Goal: Task Accomplishment & Management: Manage account settings

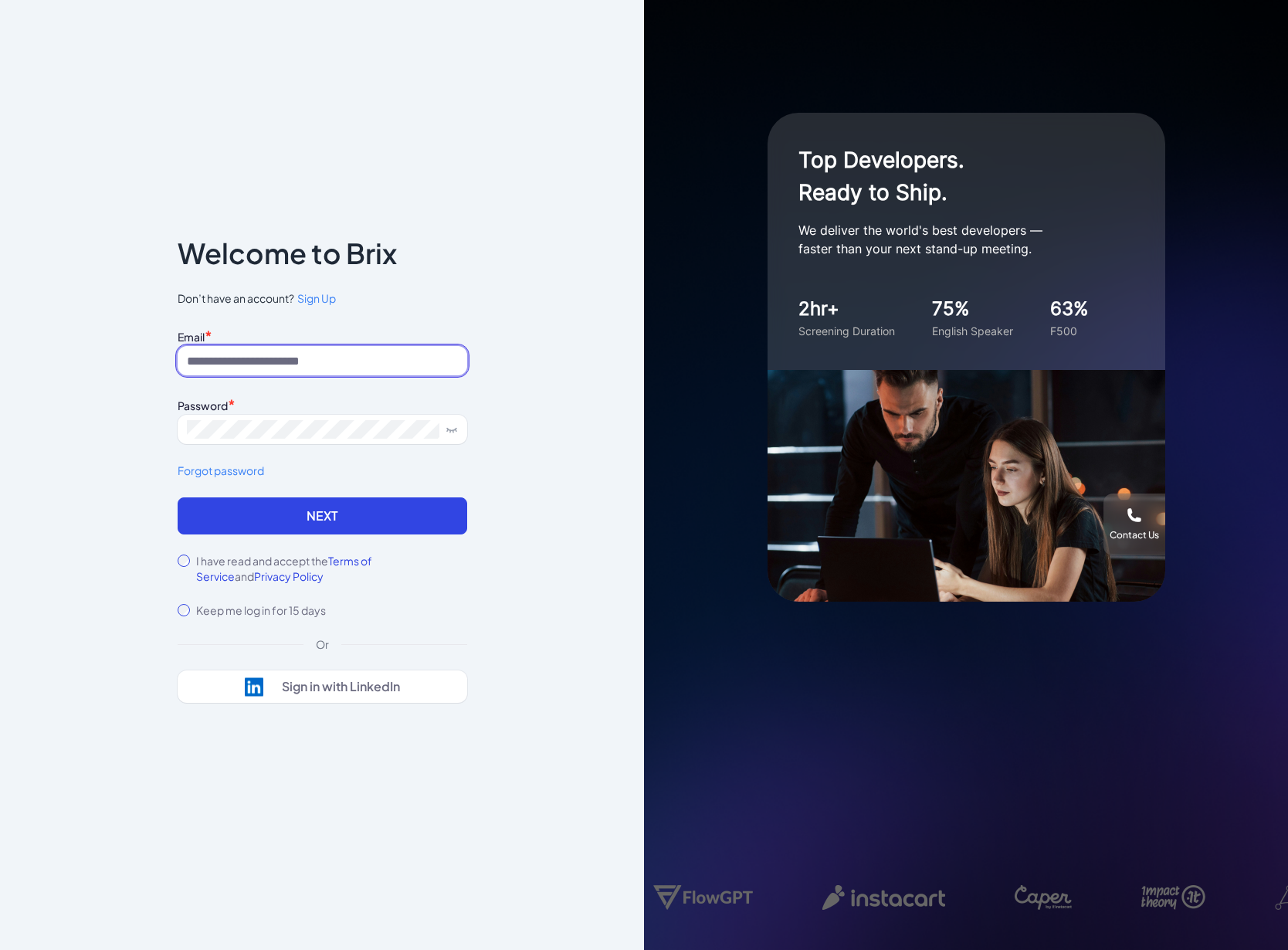
click at [317, 366] on input at bounding box center [322, 360] width 290 height 30
type input "**********"
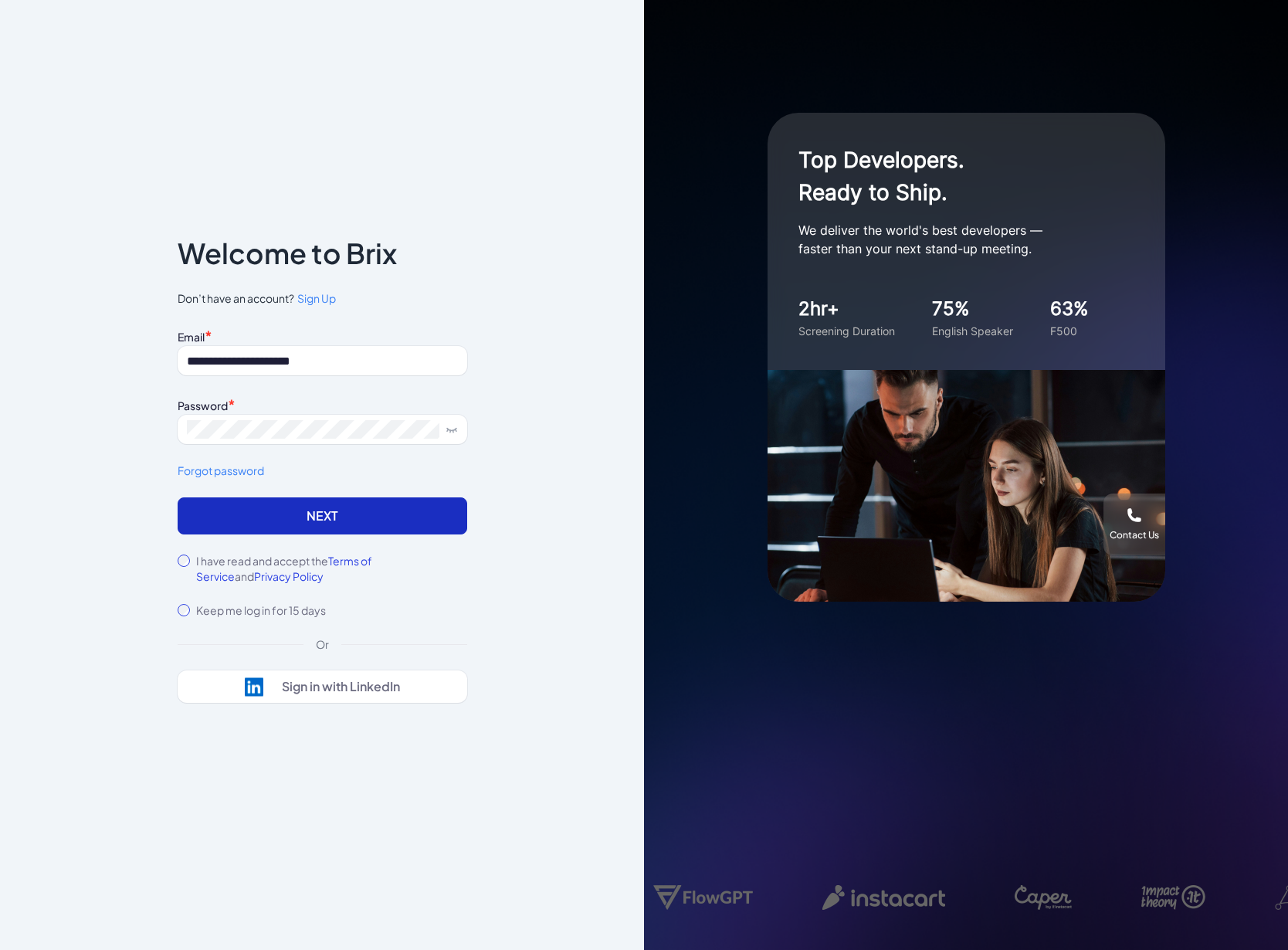
click at [376, 514] on button "Next" at bounding box center [322, 516] width 290 height 37
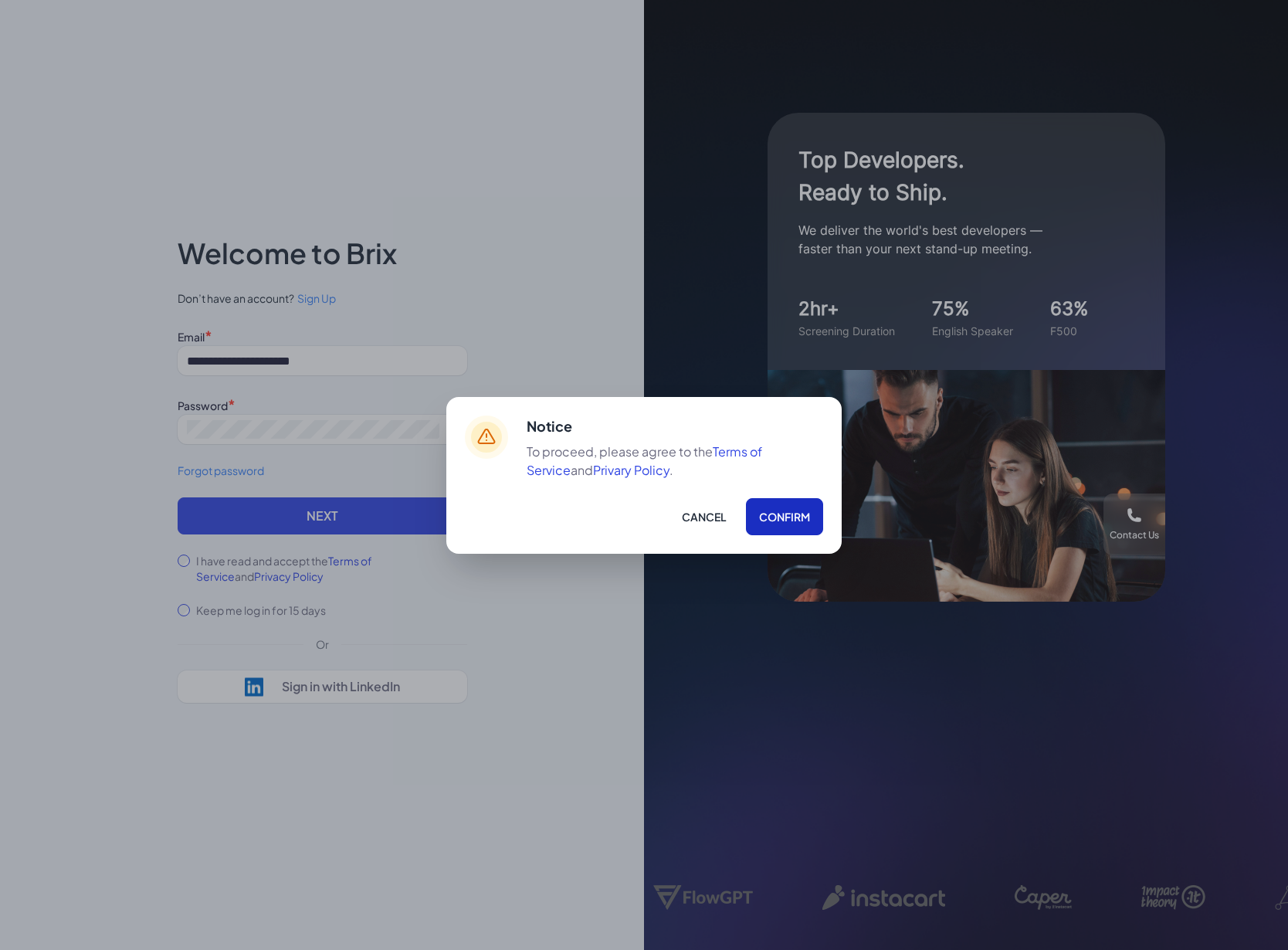
click at [784, 521] on button "Confirm" at bounding box center [784, 516] width 77 height 37
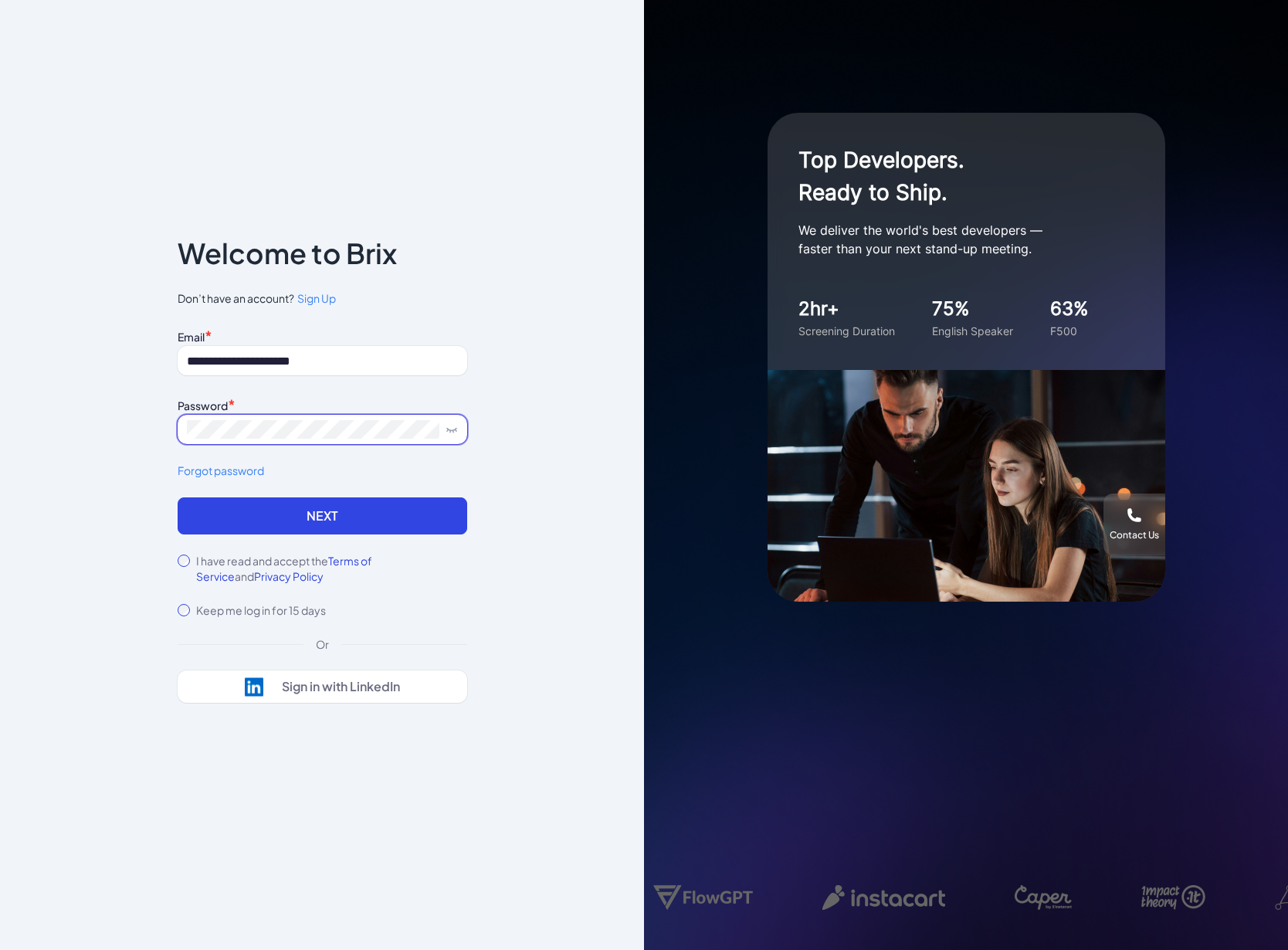
click at [177, 497] on button "Next" at bounding box center [322, 516] width 290 height 37
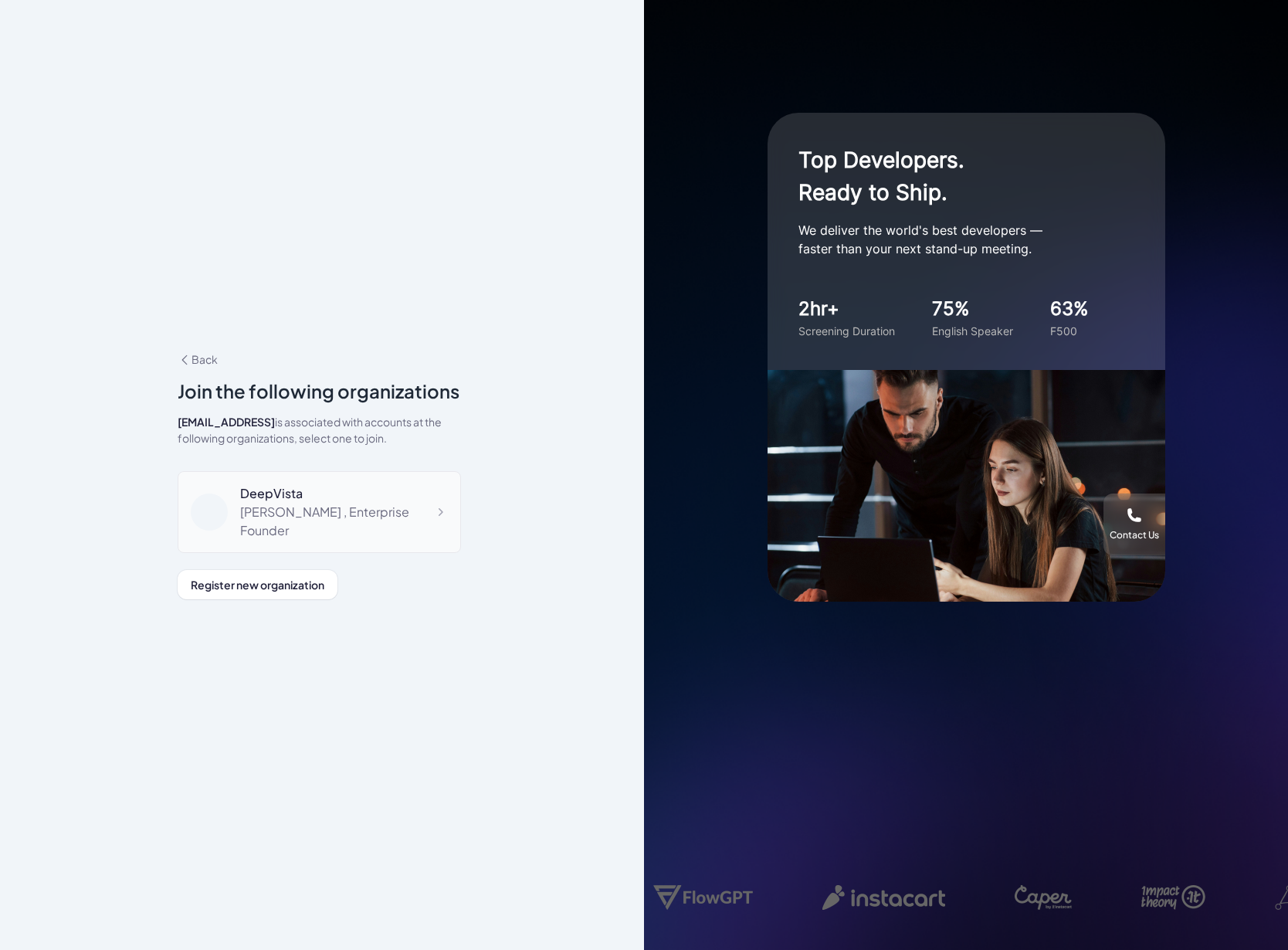
click at [372, 497] on div "DeepVista" at bounding box center [344, 494] width 208 height 19
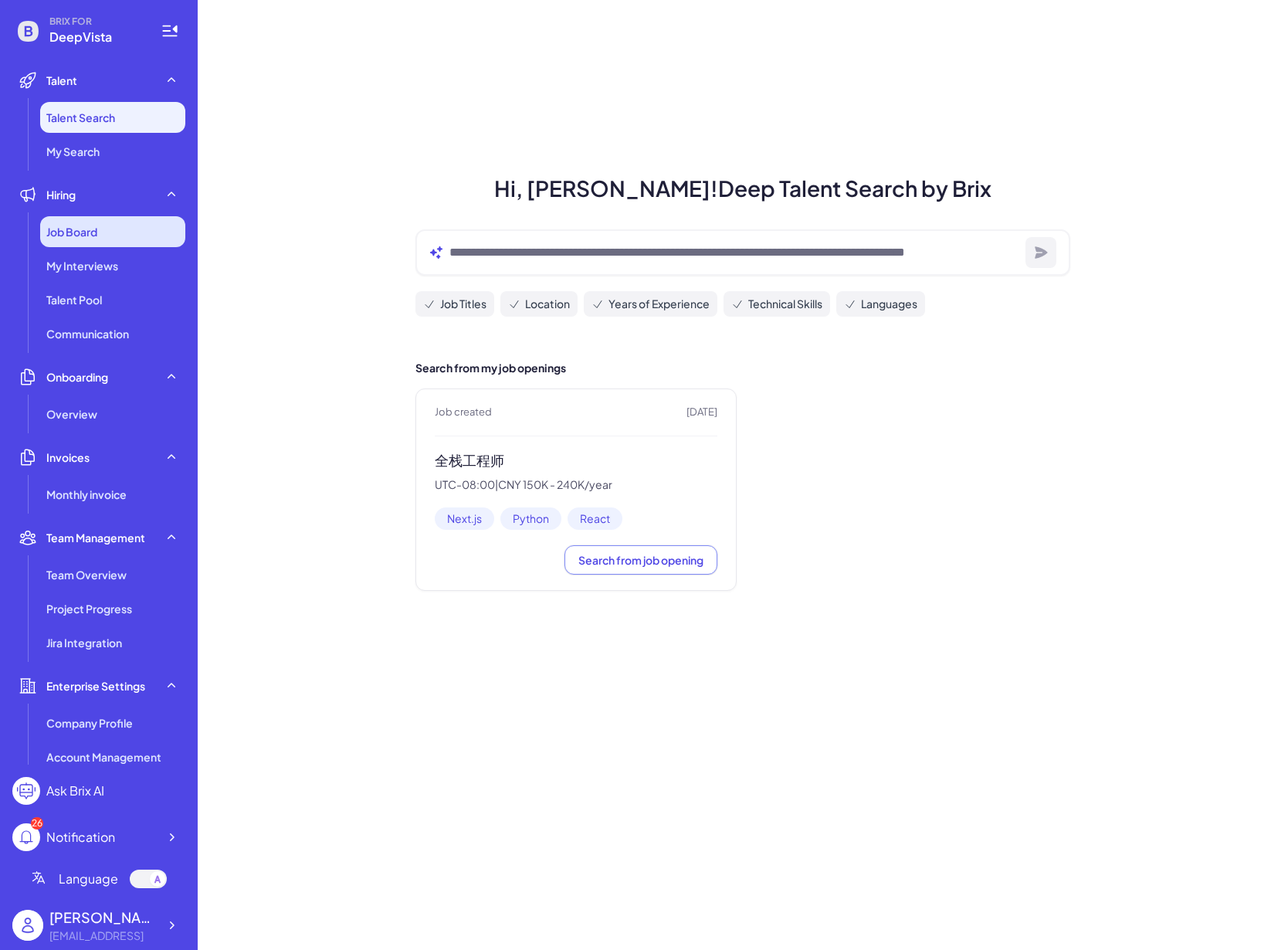
click at [57, 235] on span "Job Board" at bounding box center [72, 232] width 51 height 15
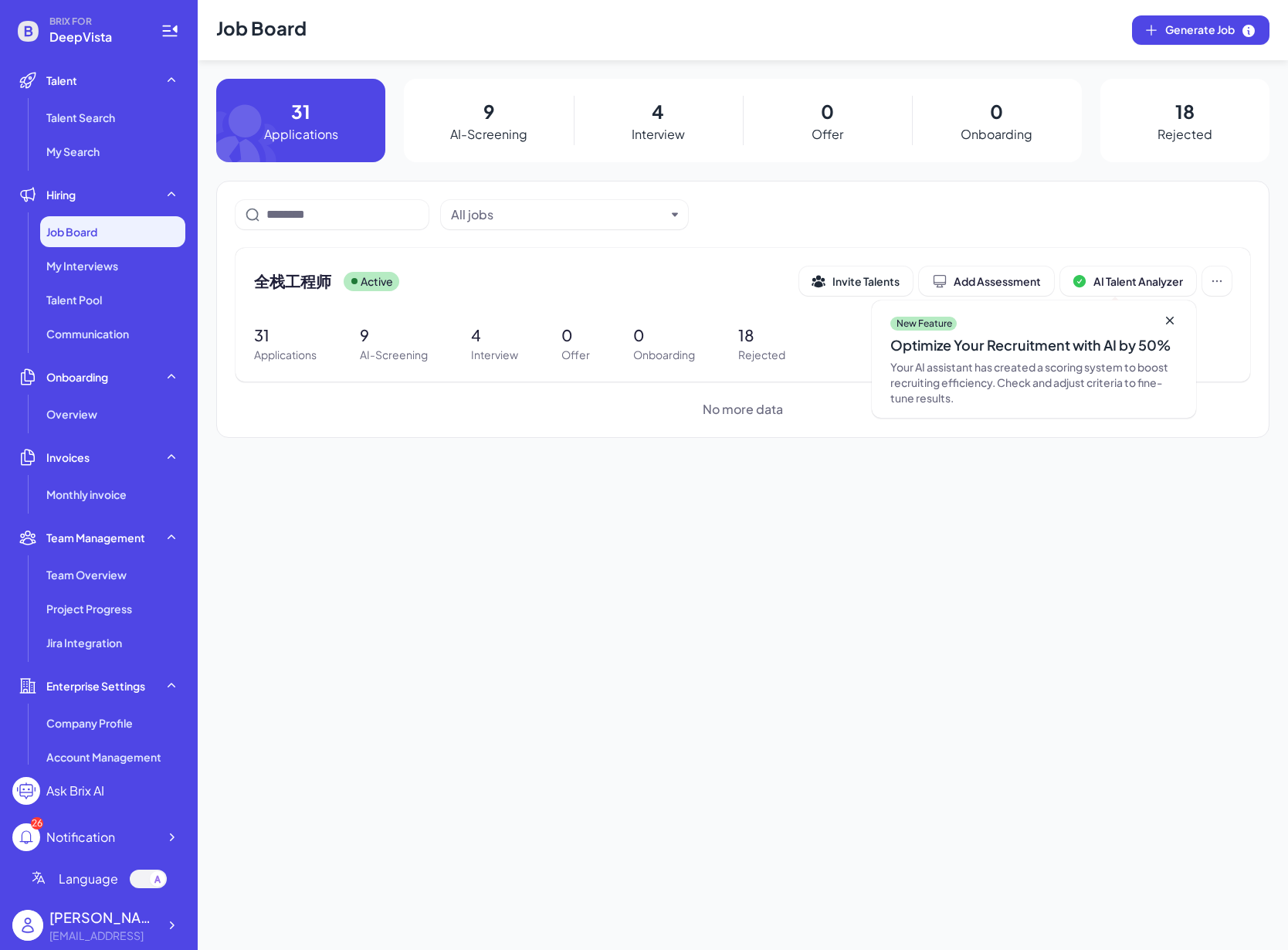
drag, startPoint x: 499, startPoint y: 436, endPoint x: 507, endPoint y: 396, distance: 40.8
click at [499, 435] on div "All jobs 全栈工程师 Active Invite Talents Add Assessment AI Talent Analyzer New Feat…" at bounding box center [743, 309] width 1053 height 257
click at [260, 335] on p "31" at bounding box center [286, 335] width 63 height 23
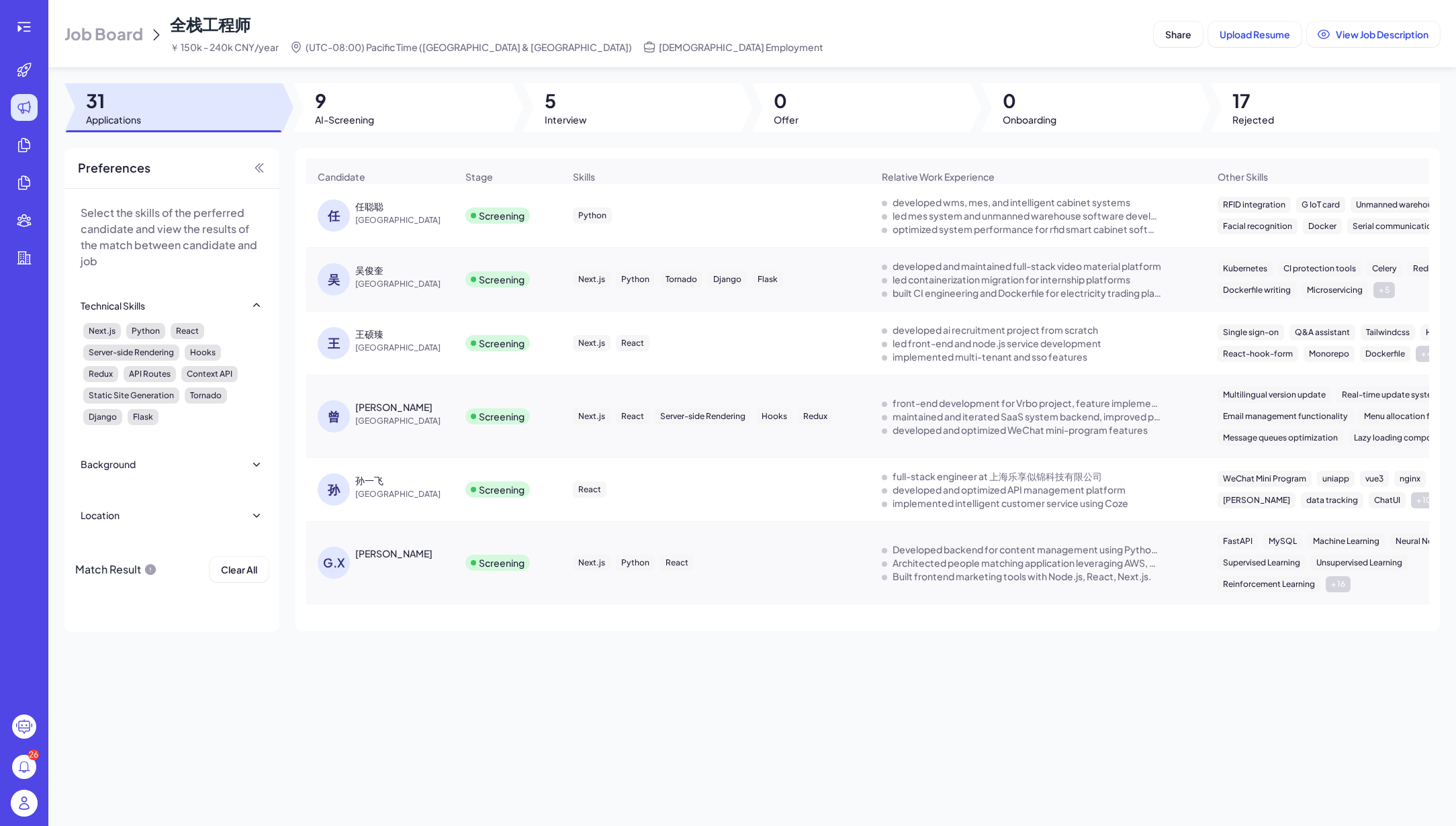
click at [372, 213] on div "任聪聪" at bounding box center [369, 206] width 28 height 13
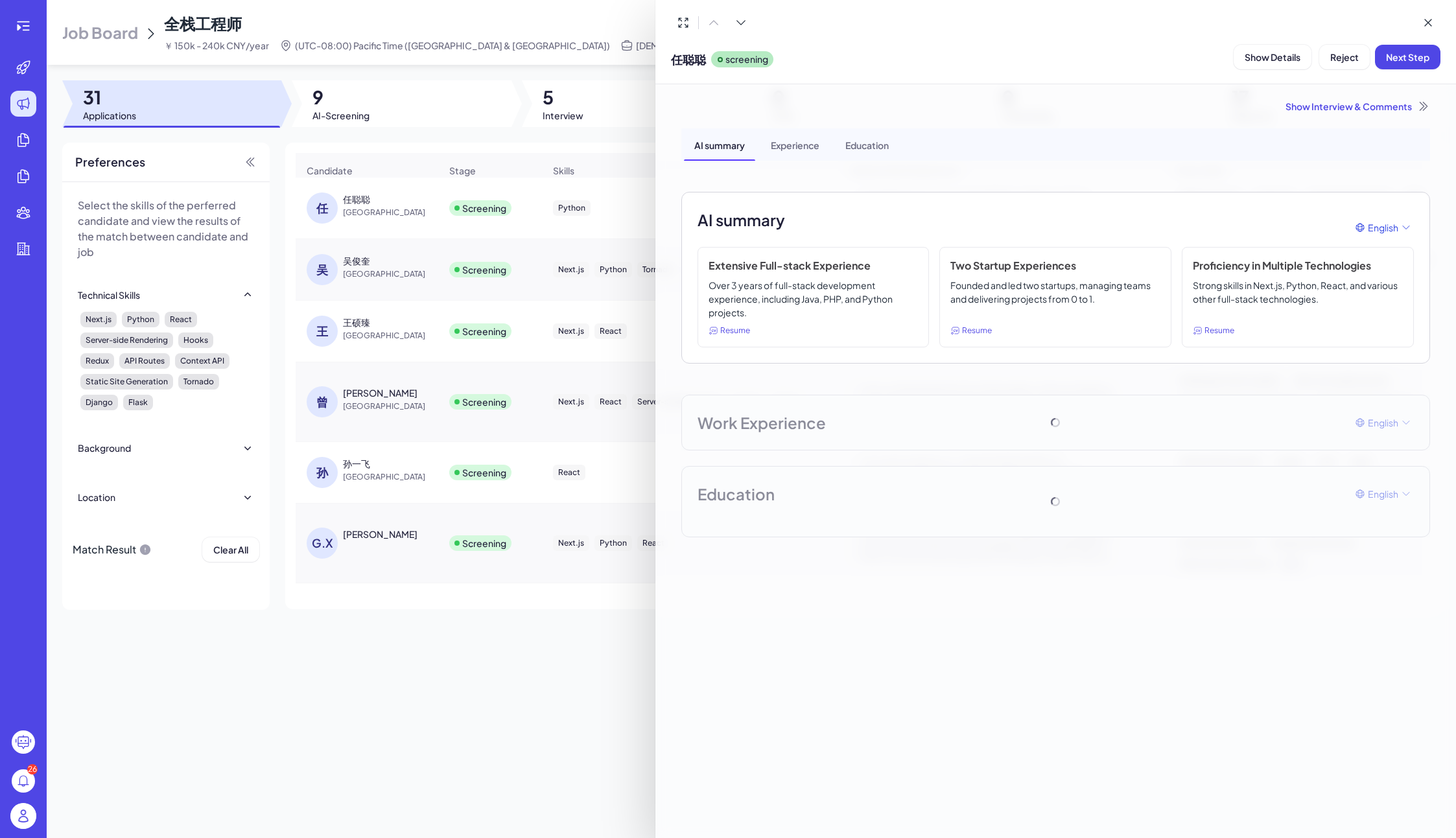
click at [584, 67] on div at bounding box center [728, 419] width 1456 height 838
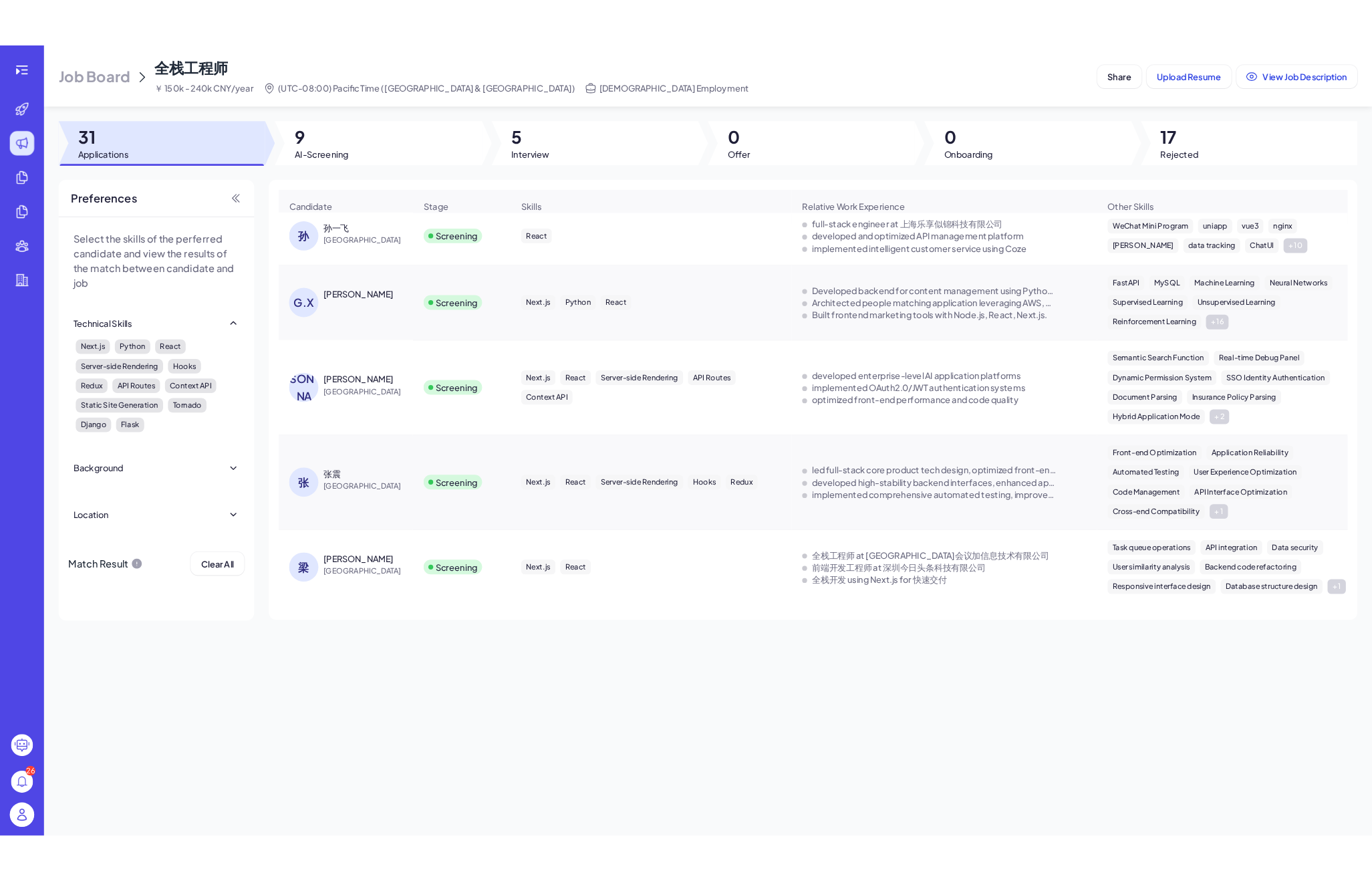
scroll to position [398, 0]
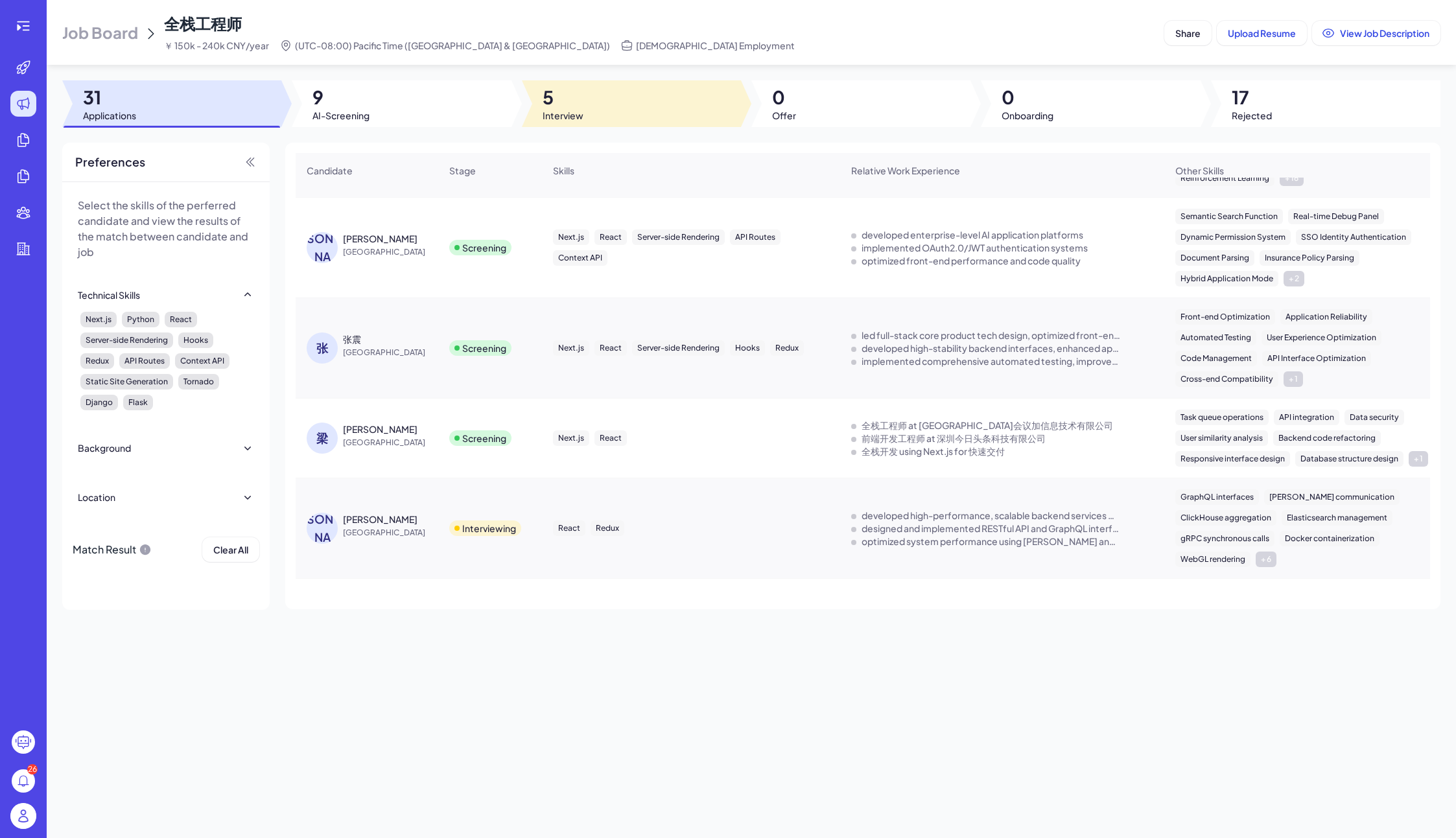
click at [561, 116] on span "Interview" at bounding box center [563, 115] width 41 height 13
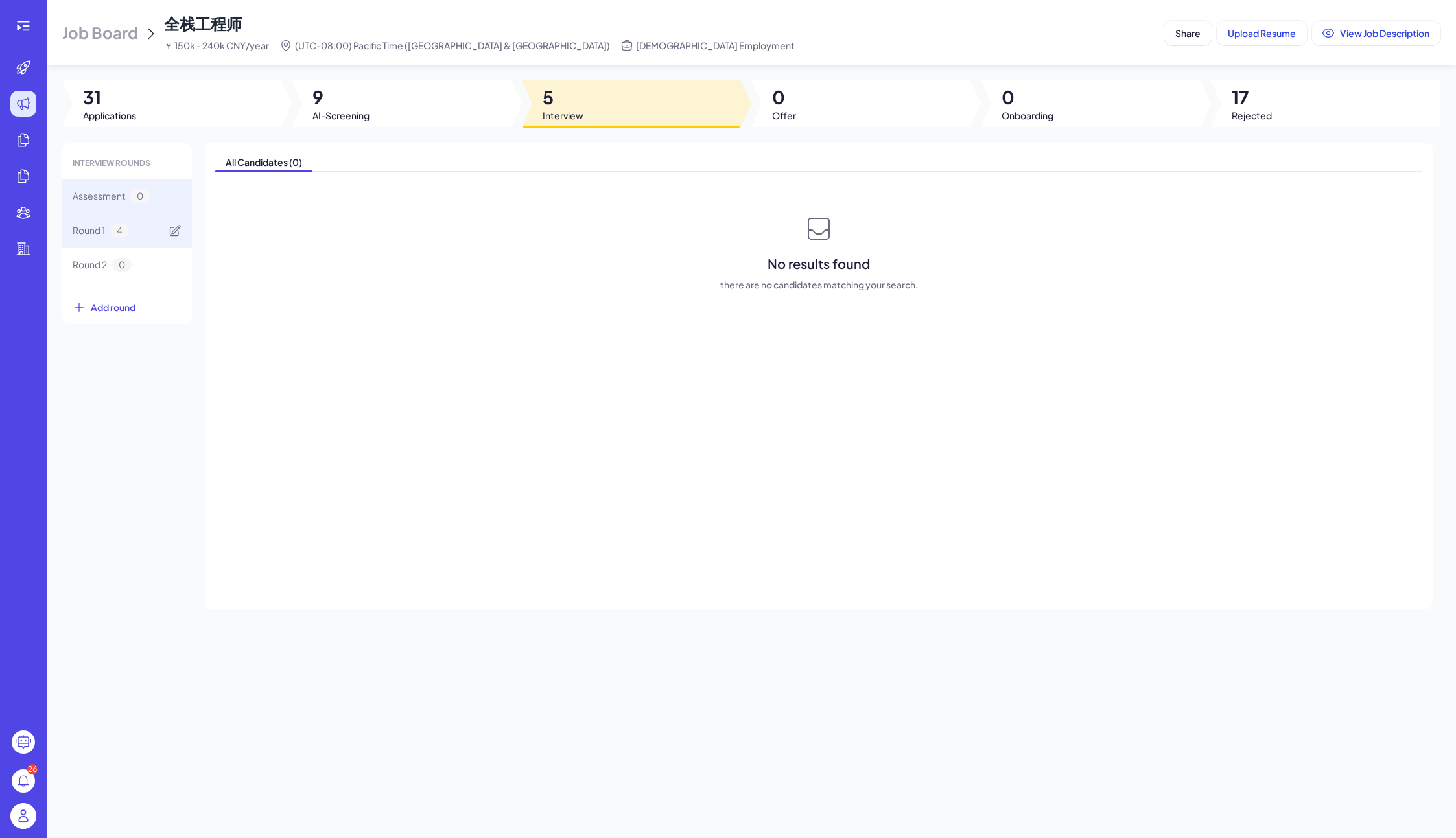
click at [126, 224] on div "Round 1 4" at bounding box center [100, 230] width 56 height 13
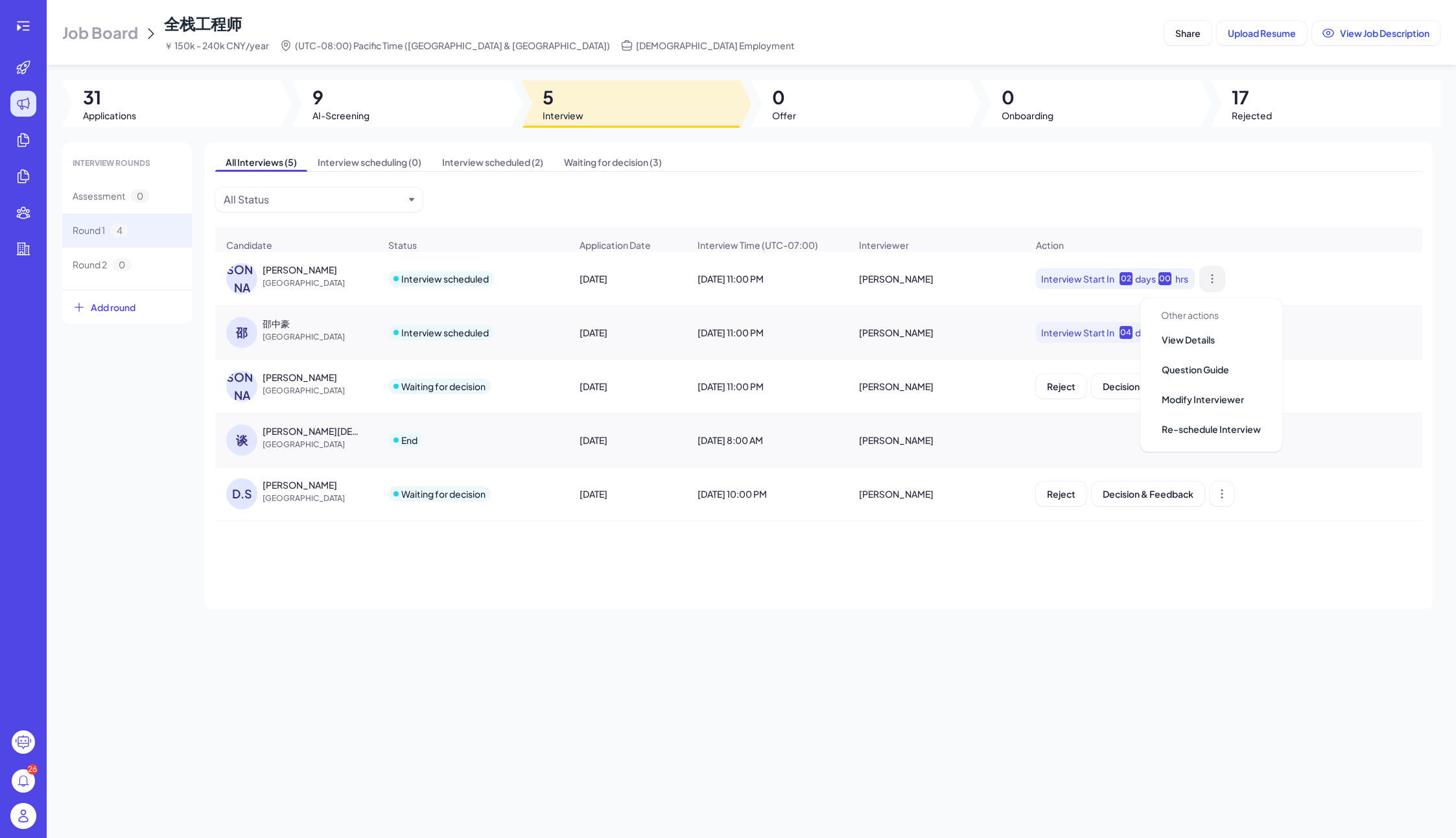
click at [1081, 280] on icon at bounding box center [1212, 279] width 13 height 13
click at [825, 338] on div "[DATE] 11:00 PM" at bounding box center [767, 332] width 161 height 36
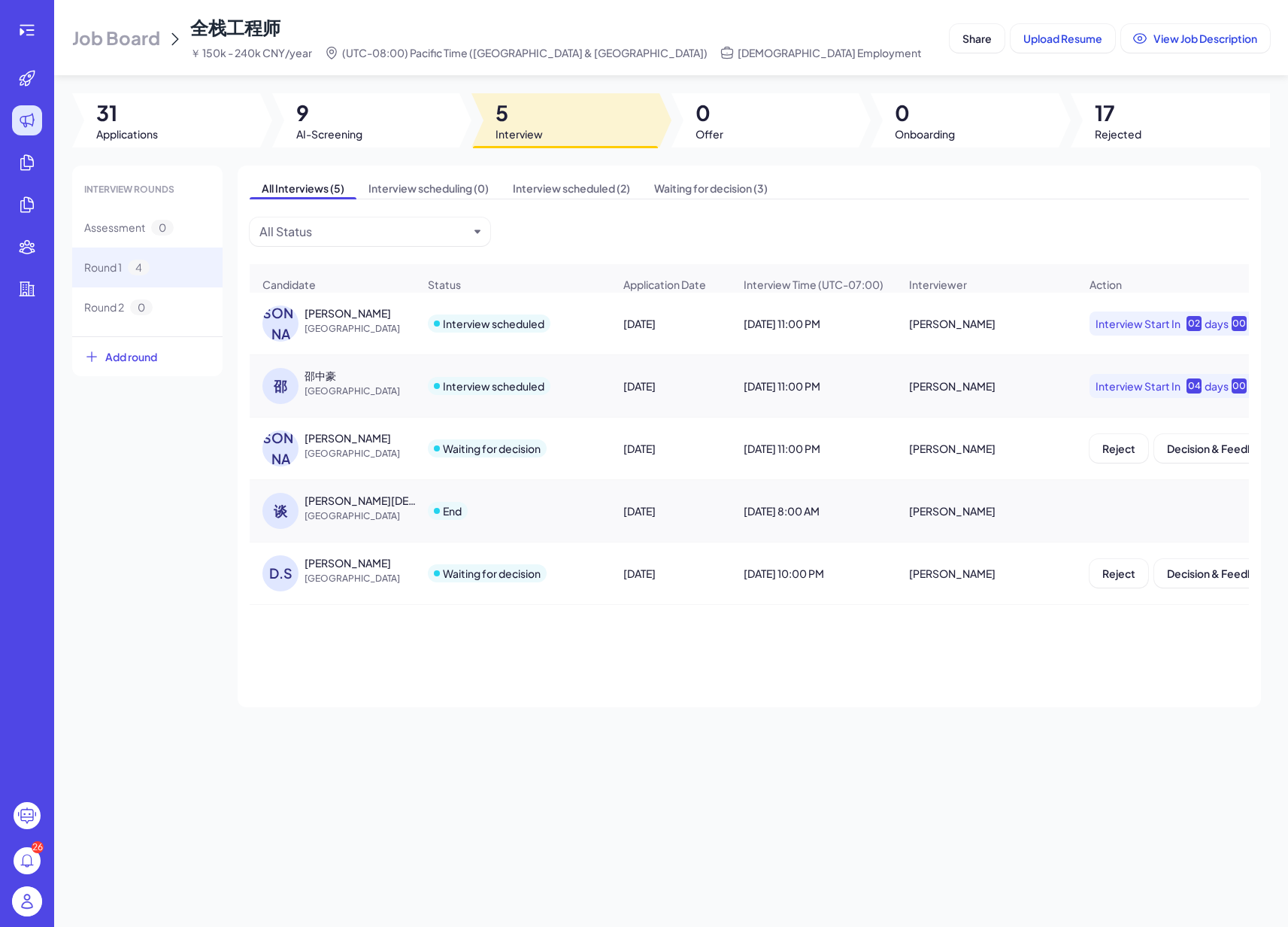
click at [556, 236] on div "All Interviews (5) Interview scheduling (0) Interview scheduled (2) Waiting for…" at bounding box center [749, 436] width 1023 height 542
click at [552, 141] on div at bounding box center [565, 120] width 188 height 54
click at [371, 333] on span "[GEOGRAPHIC_DATA]" at bounding box center [360, 328] width 113 height 15
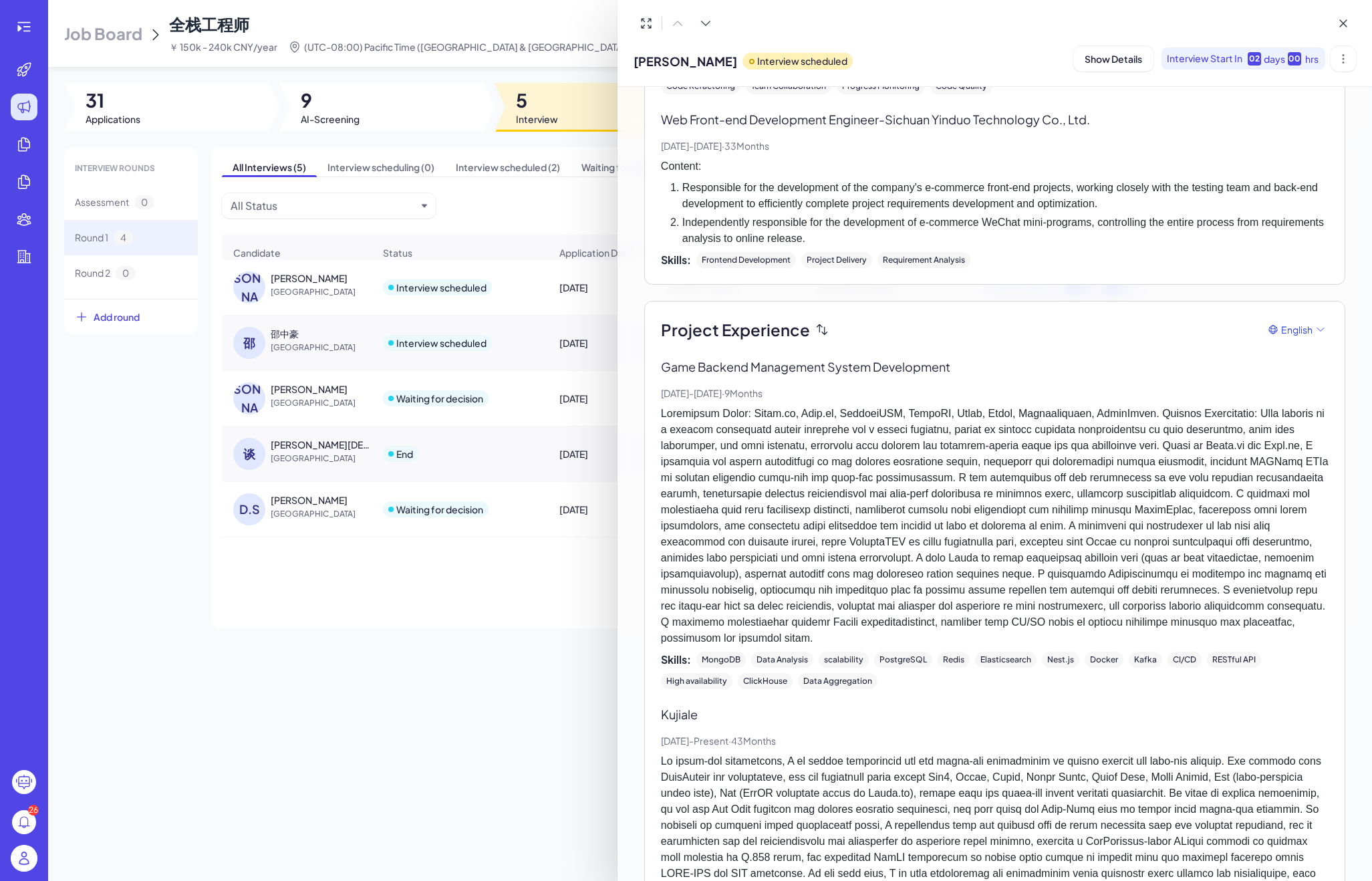
scroll to position [1968, 0]
